Goal: Information Seeking & Learning: Understand process/instructions

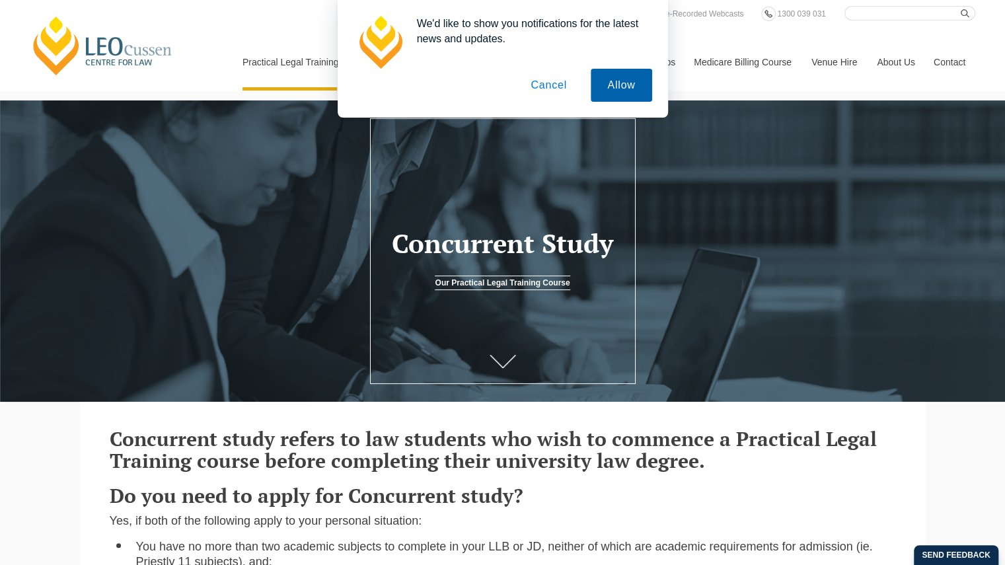
click at [621, 88] on button "Allow" at bounding box center [621, 85] width 61 height 33
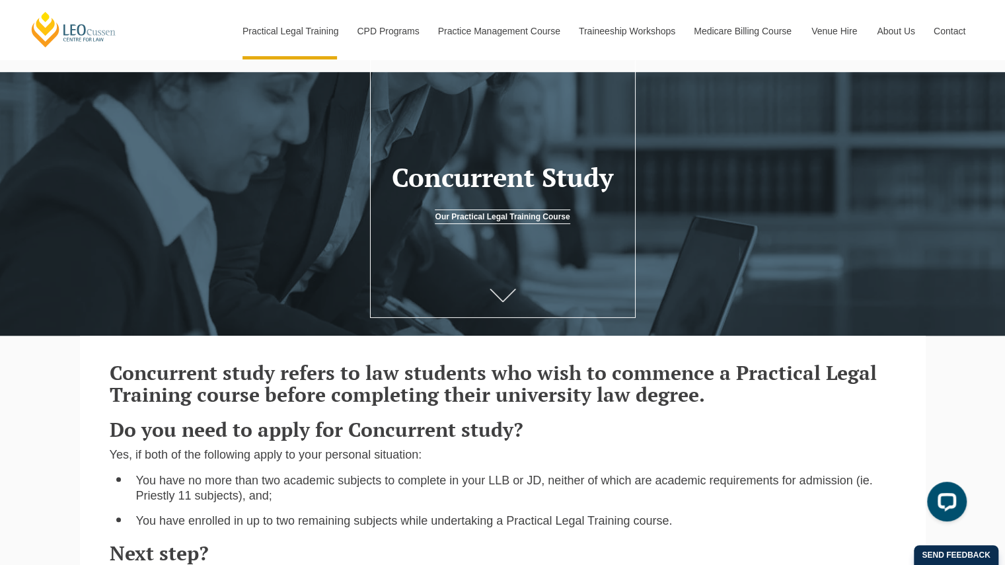
scroll to position [132, 0]
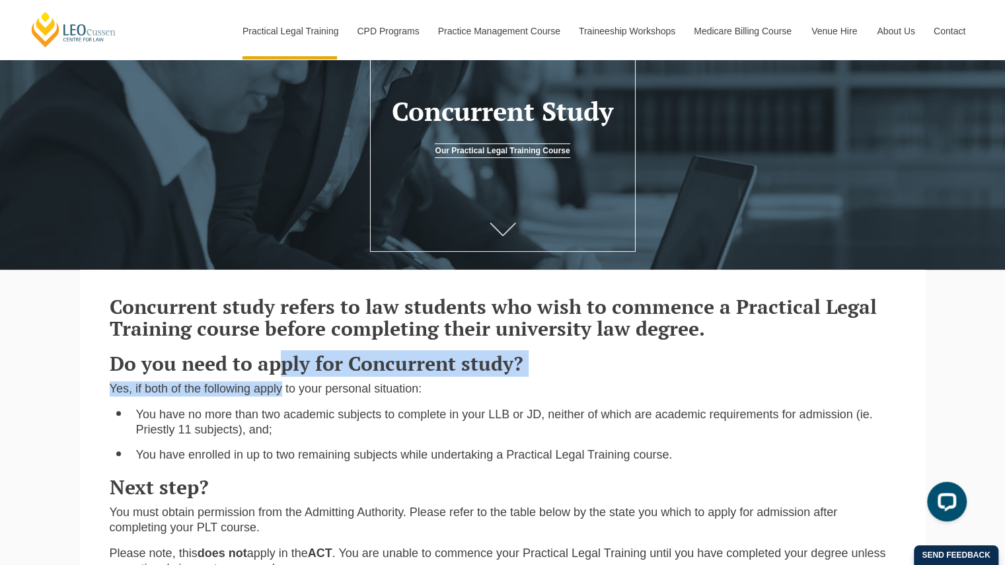
drag, startPoint x: 276, startPoint y: 361, endPoint x: 281, endPoint y: 384, distance: 23.6
click at [281, 384] on div "Concurrent study refers to law students who wish to commence a Practical Legal …" at bounding box center [503, 434] width 807 height 303
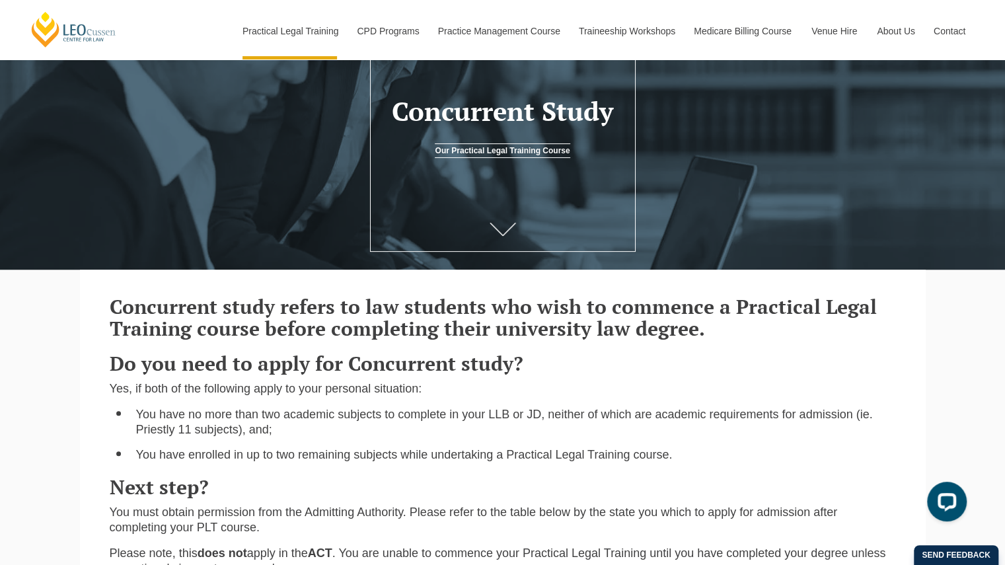
click at [255, 433] on li "You have no more than two academic subjects to complete in your LLB or JD, neit…" at bounding box center [516, 422] width 760 height 31
click at [197, 387] on p "Yes, if both of the following apply to your personal situation:" at bounding box center [503, 388] width 787 height 15
drag, startPoint x: 198, startPoint y: 370, endPoint x: 237, endPoint y: 374, distance: 38.5
click at [237, 374] on h3 "Do you need to apply for Concurrent study?" at bounding box center [503, 364] width 787 height 22
drag, startPoint x: 156, startPoint y: 391, endPoint x: 221, endPoint y: 395, distance: 64.9
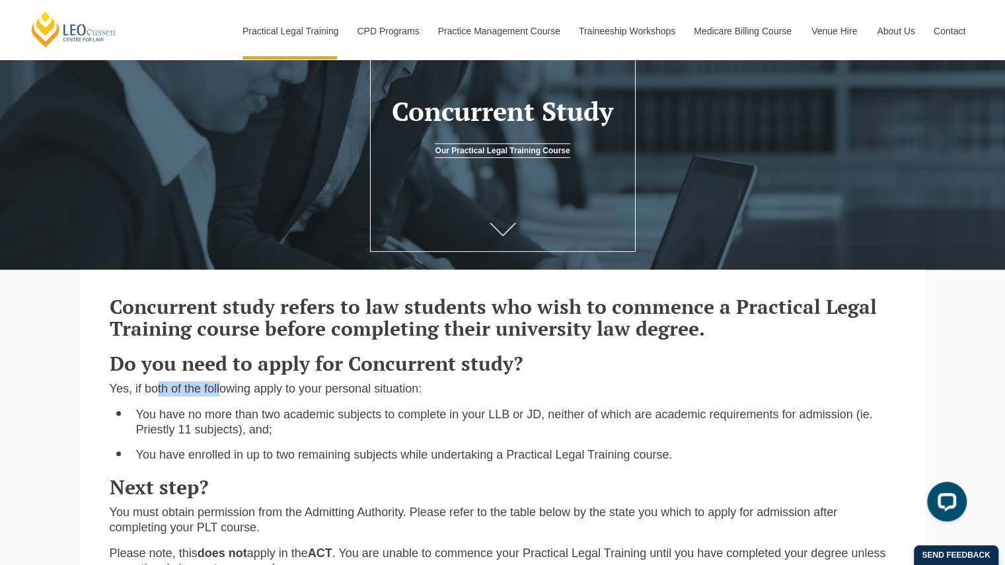
click at [221, 395] on p "Yes, if both of the following apply to your personal situation:" at bounding box center [503, 388] width 787 height 15
drag, startPoint x: 214, startPoint y: 420, endPoint x: 247, endPoint y: 422, distance: 33.1
click at [247, 422] on li "You have no more than two academic subjects to complete in your LLB or JD, neit…" at bounding box center [516, 422] width 760 height 31
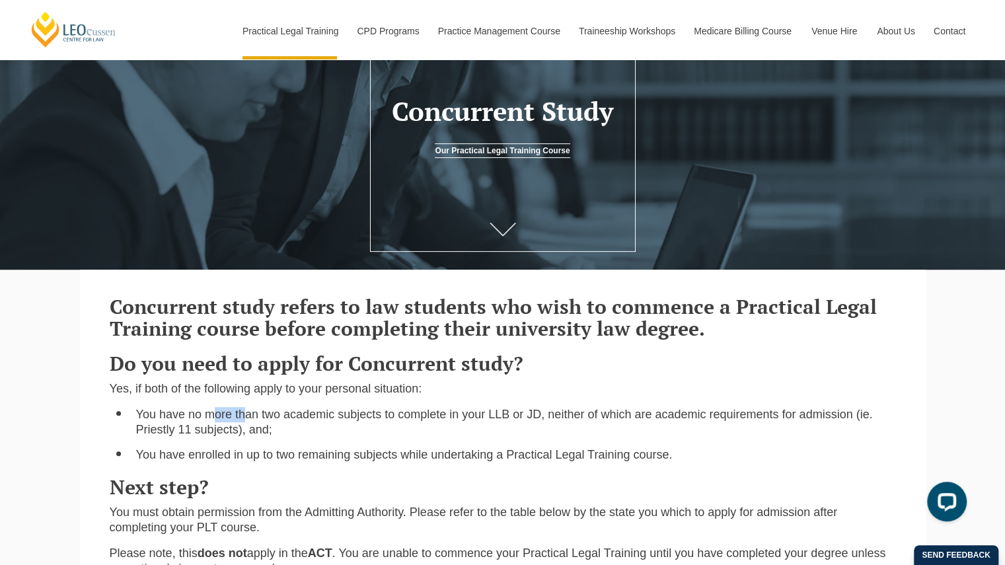
scroll to position [198, 0]
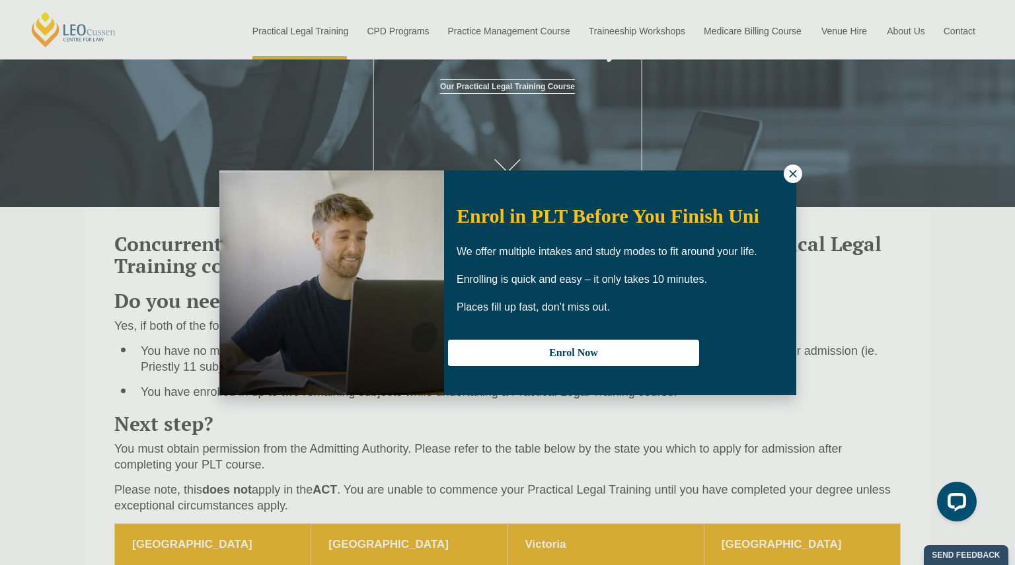
click at [787, 174] on icon at bounding box center [793, 174] width 12 height 12
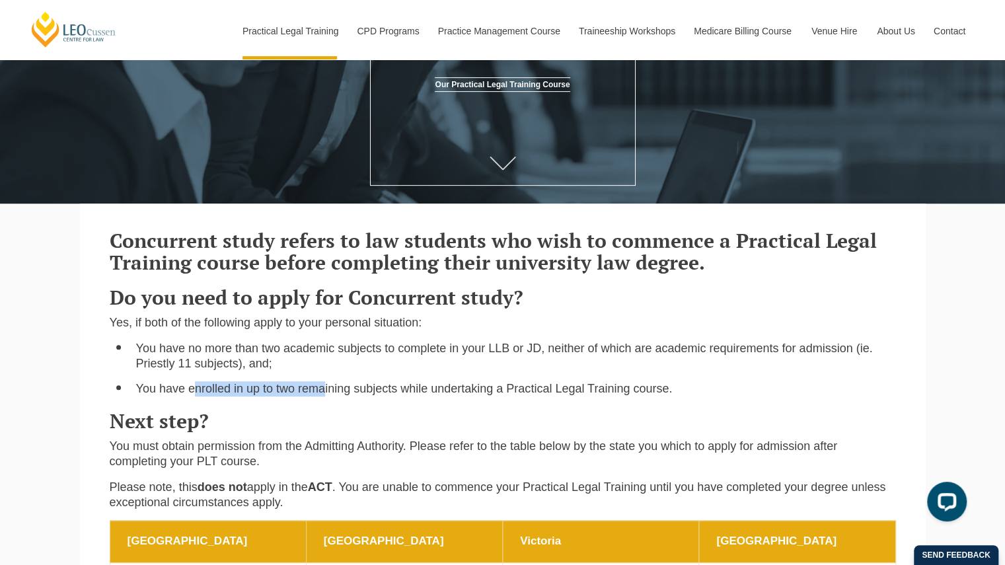
drag, startPoint x: 195, startPoint y: 392, endPoint x: 326, endPoint y: 393, distance: 130.9
click at [326, 393] on li "You have enrolled in up to two remaining subjects while undertaking a Practical…" at bounding box center [516, 388] width 760 height 15
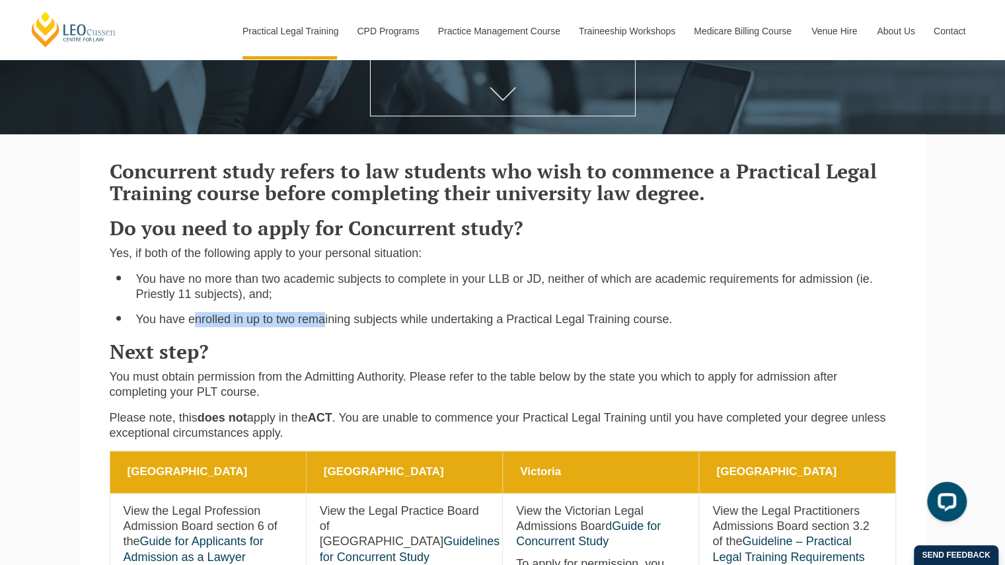
scroll to position [264, 0]
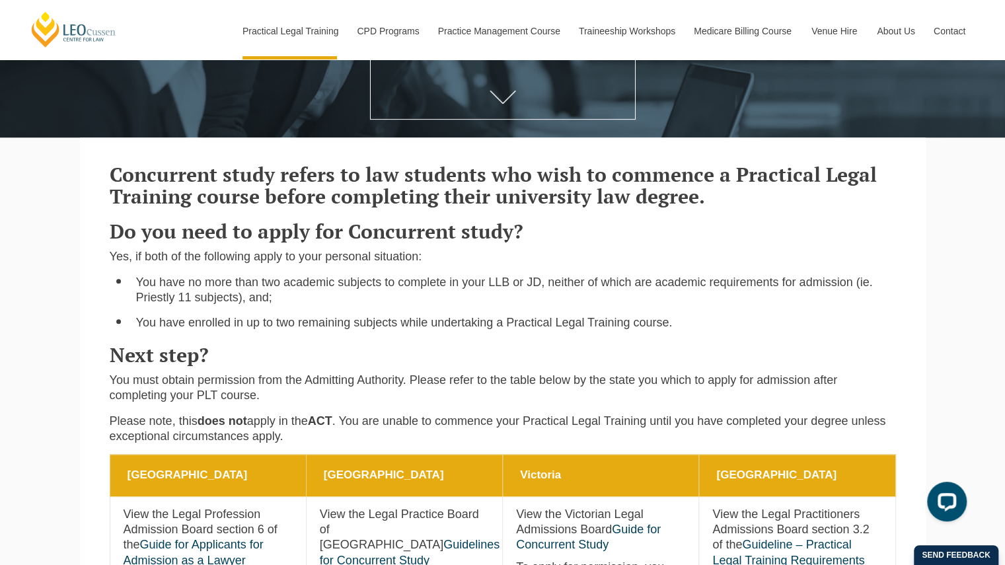
click at [210, 272] on div "Concurrent study refers to law students who wish to commence a Practical Legal …" at bounding box center [503, 302] width 807 height 303
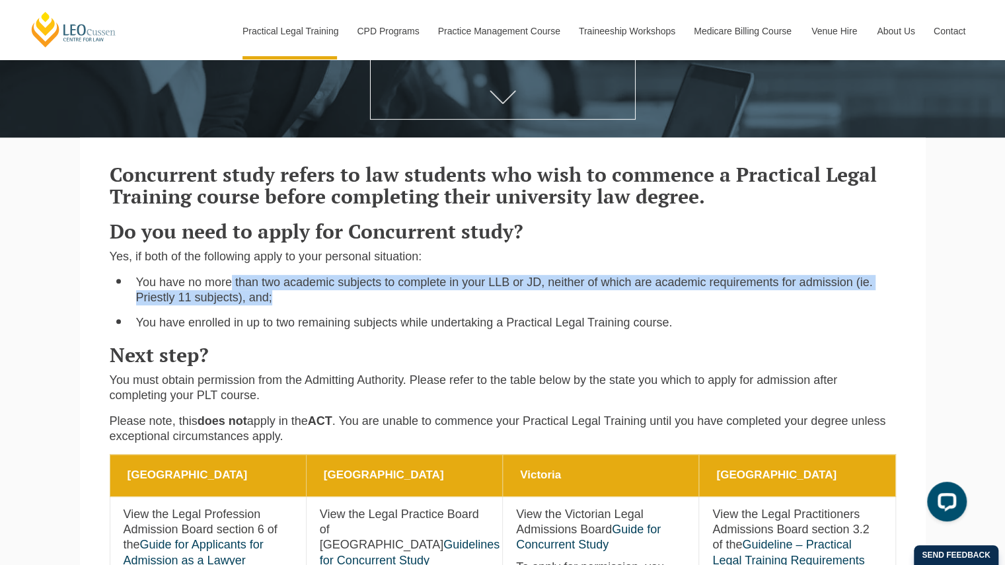
drag, startPoint x: 229, startPoint y: 291, endPoint x: 299, endPoint y: 297, distance: 71.0
click at [299, 297] on li "You have no more than two academic subjects to complete in your LLB or JD, neit…" at bounding box center [516, 290] width 760 height 31
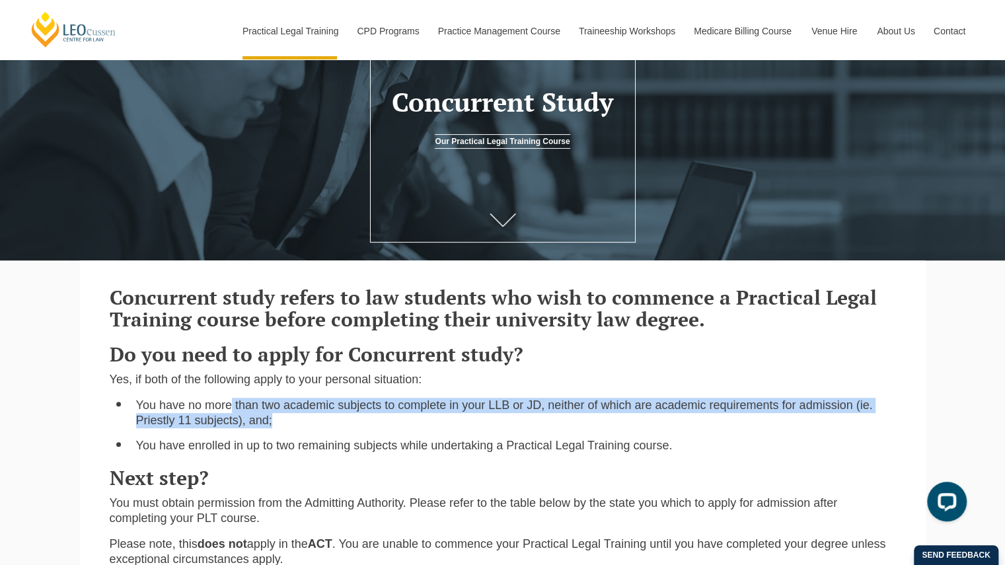
scroll to position [132, 0]
